Goal: Obtain resource: Obtain resource

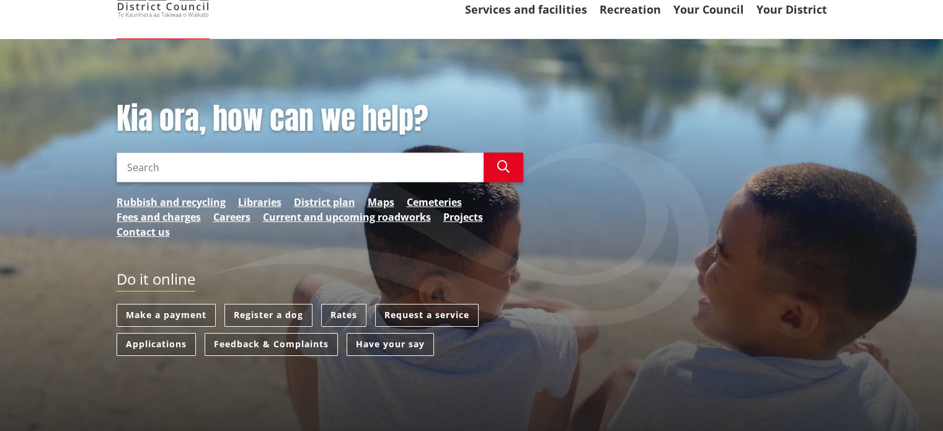
scroll to position [124, 0]
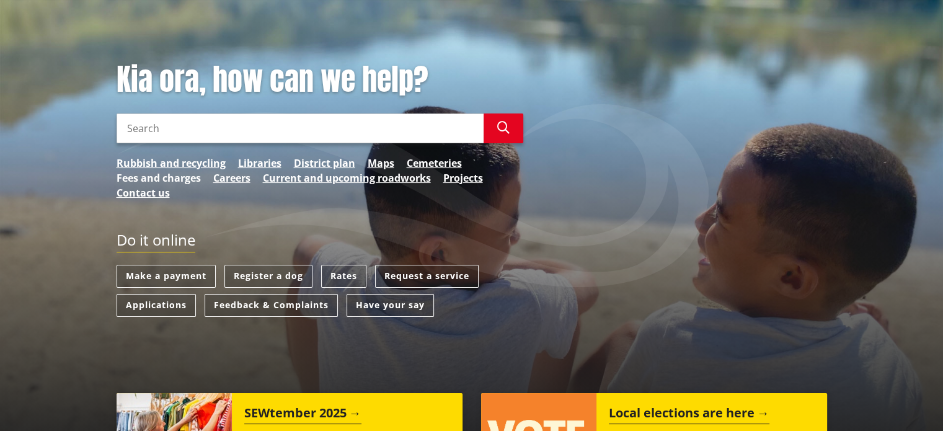
click at [167, 175] on link "Fees and charges" at bounding box center [159, 177] width 84 height 15
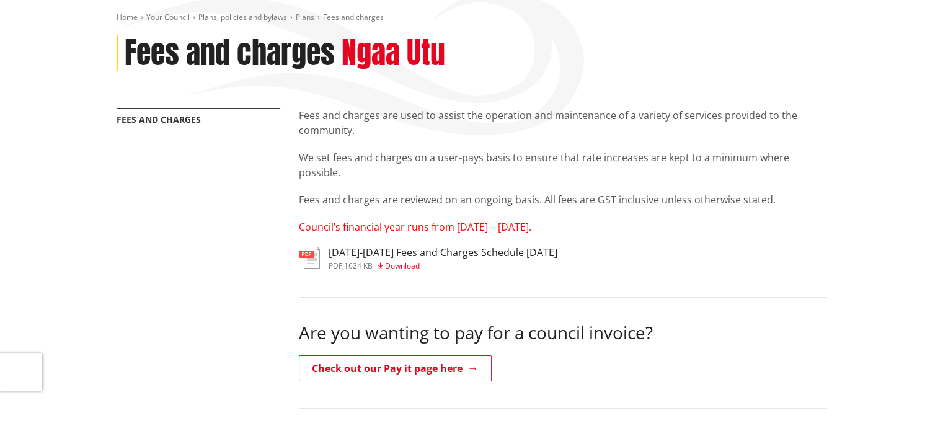
scroll to position [248, 0]
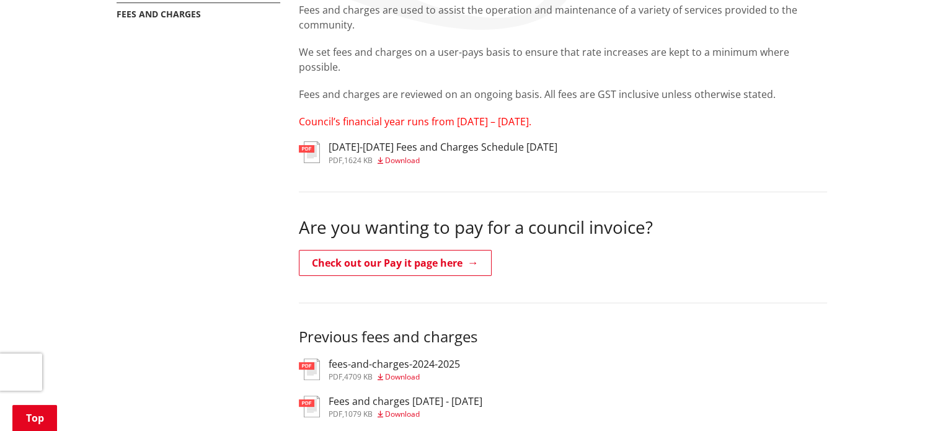
click at [403, 148] on h3 "[DATE]-[DATE] Fees and Charges Schedule [DATE]" at bounding box center [442, 147] width 229 height 12
